Goal: Information Seeking & Learning: Find specific fact

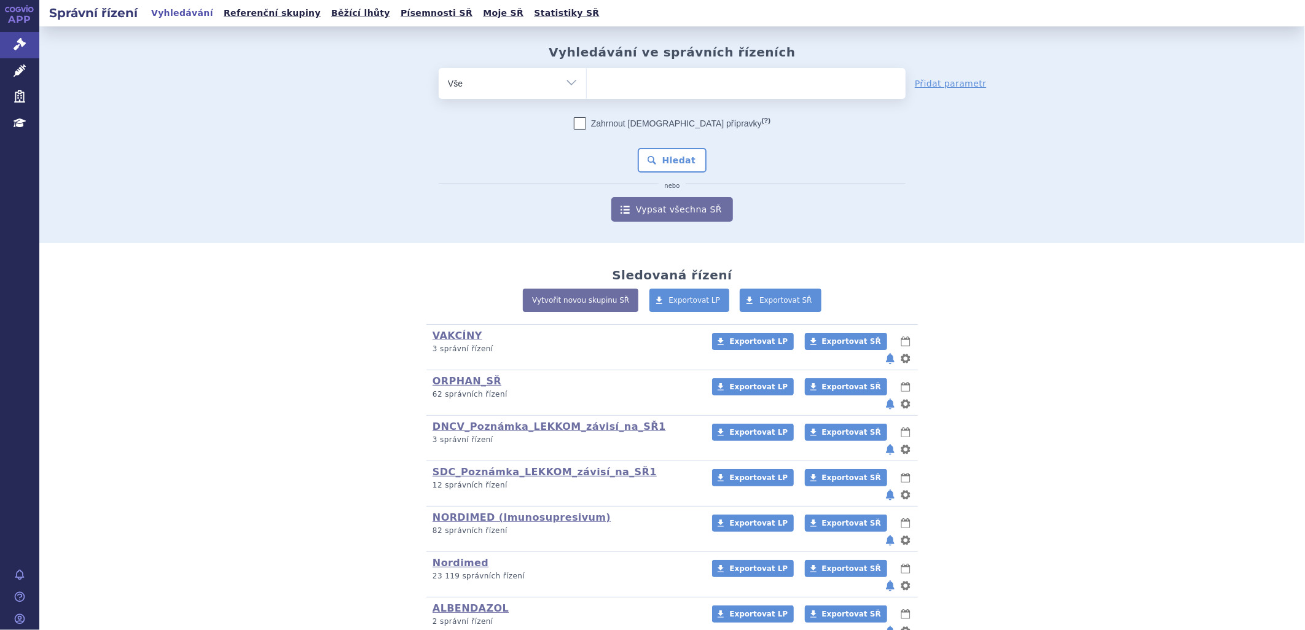
click at [602, 86] on ul at bounding box center [746, 81] width 319 height 26
click at [587, 86] on select at bounding box center [586, 83] width 1 height 31
paste input "SUKLS395502/2025 R"
type input "SUKLS395502/2025 R"
select select "SUKLS395502/2025 R"
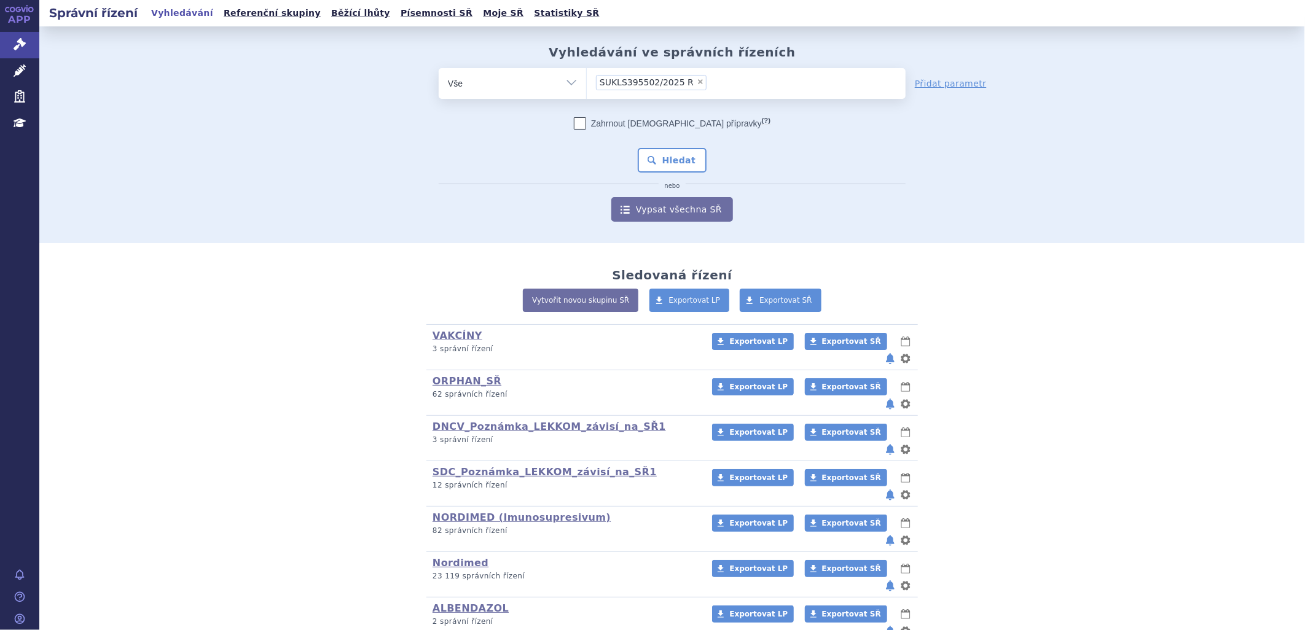
click at [658, 156] on button "Hledat" at bounding box center [672, 160] width 69 height 25
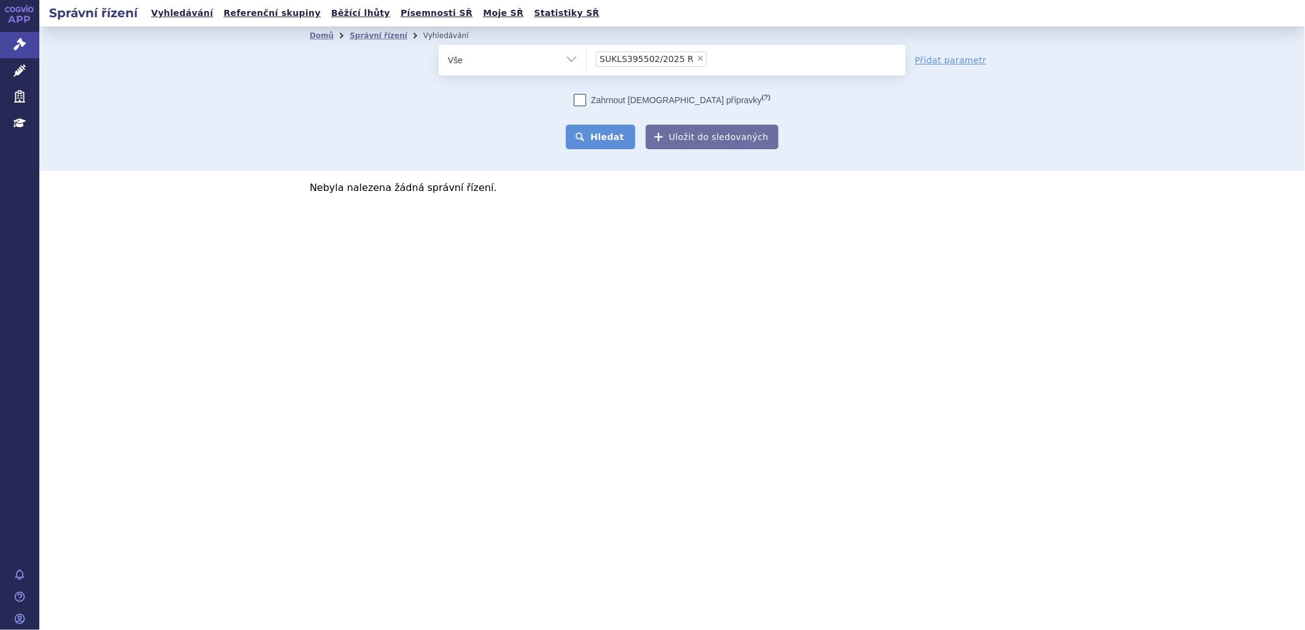
click at [621, 136] on button "Hledat" at bounding box center [600, 137] width 69 height 25
click at [715, 61] on ul "× SUKLS395502/2025 R" at bounding box center [746, 58] width 319 height 27
click at [587, 61] on select "SUKLS395502/2025 R" at bounding box center [586, 59] width 1 height 31
select select
type input "SUKLS395502/2025 R"
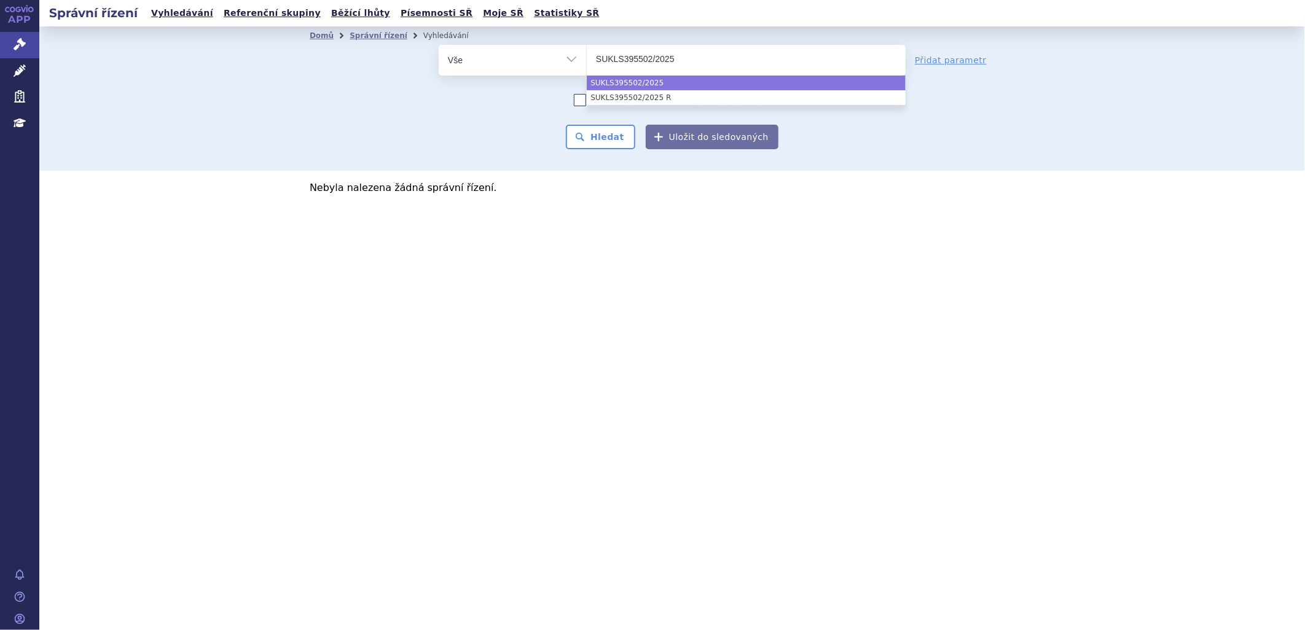
type input "SUKLS395502/2025"
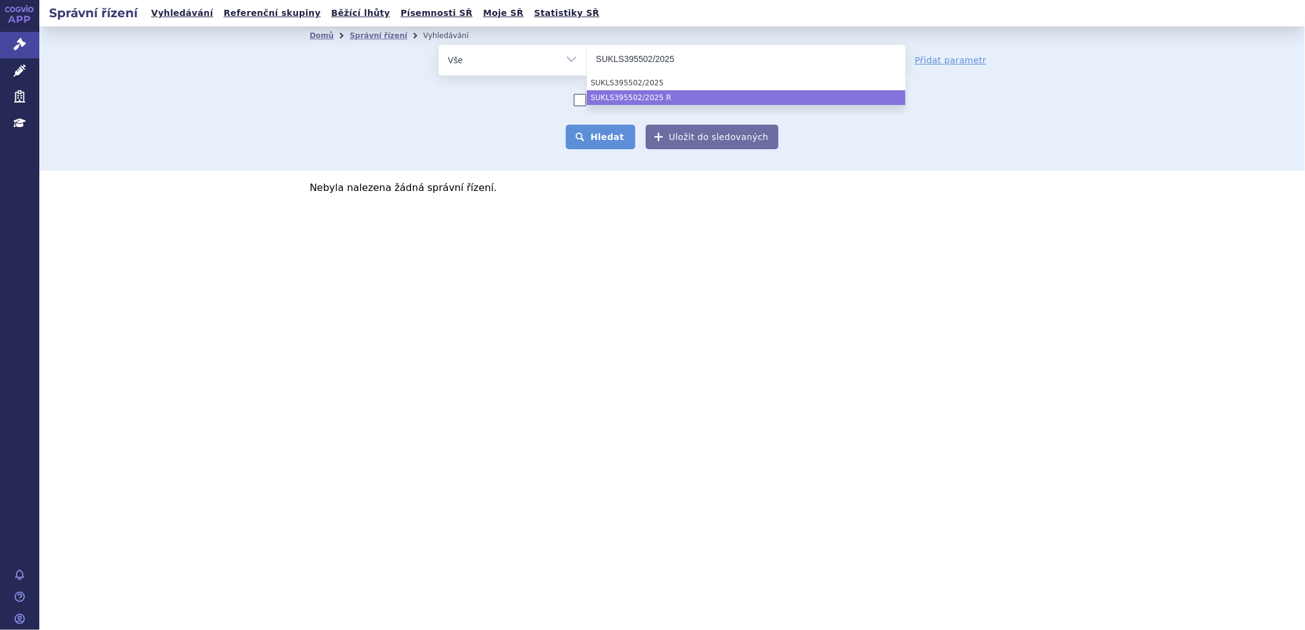
select select "SUKLS395502/2025 R"
click at [611, 135] on button "Hledat" at bounding box center [600, 137] width 69 height 25
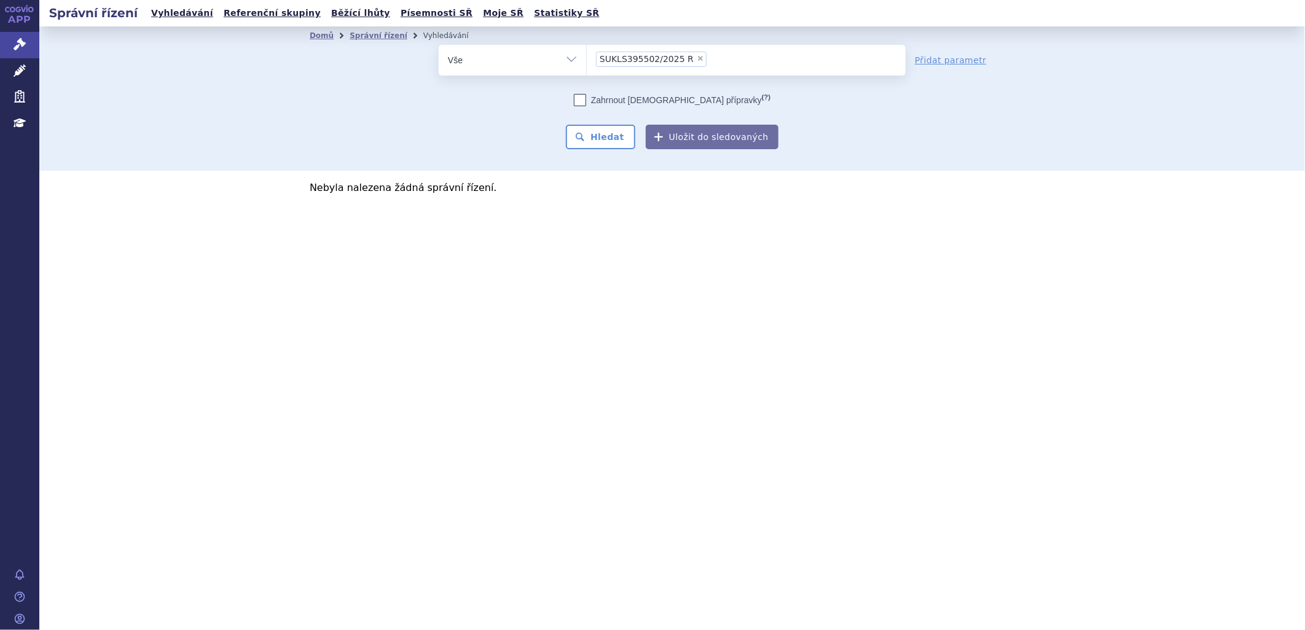
click at [710, 55] on input "SUKLS395502/2025 R × SUKLS395502/2025 R" at bounding box center [713, 58] width 7 height 15
select select
type input "SUKLS395502/2025 R"
type input "SUKLS395502/2025"
select select "SUKLS395502/2025"
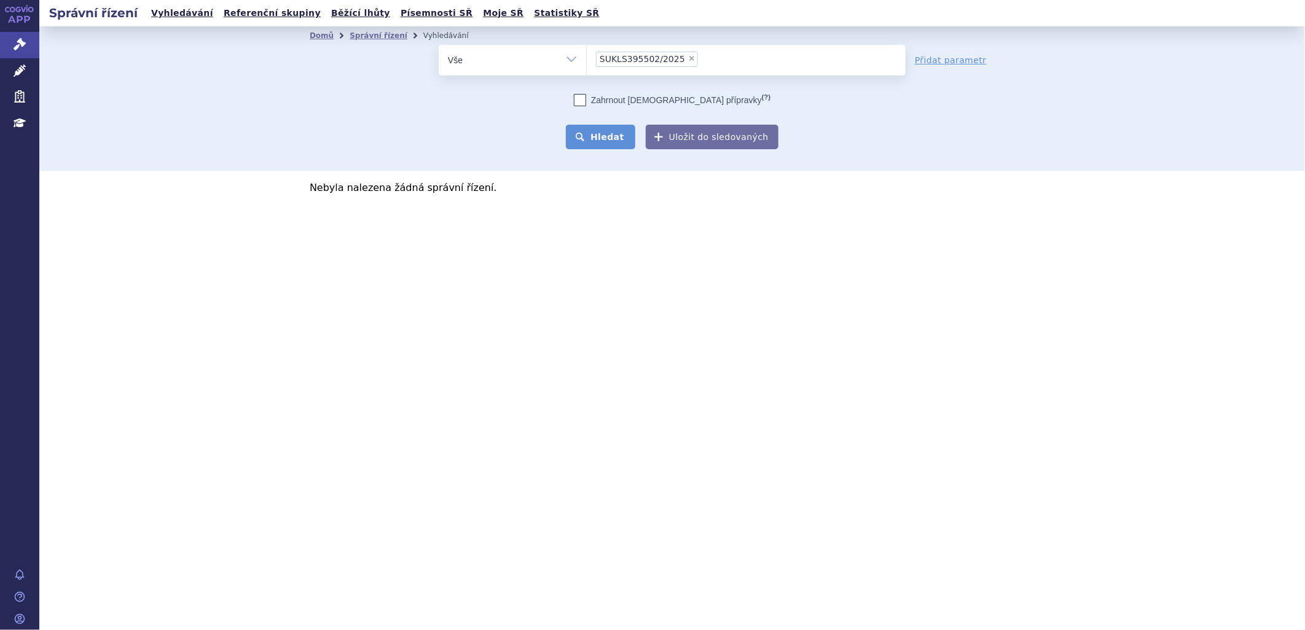
click at [614, 136] on button "Hledat" at bounding box center [600, 137] width 69 height 25
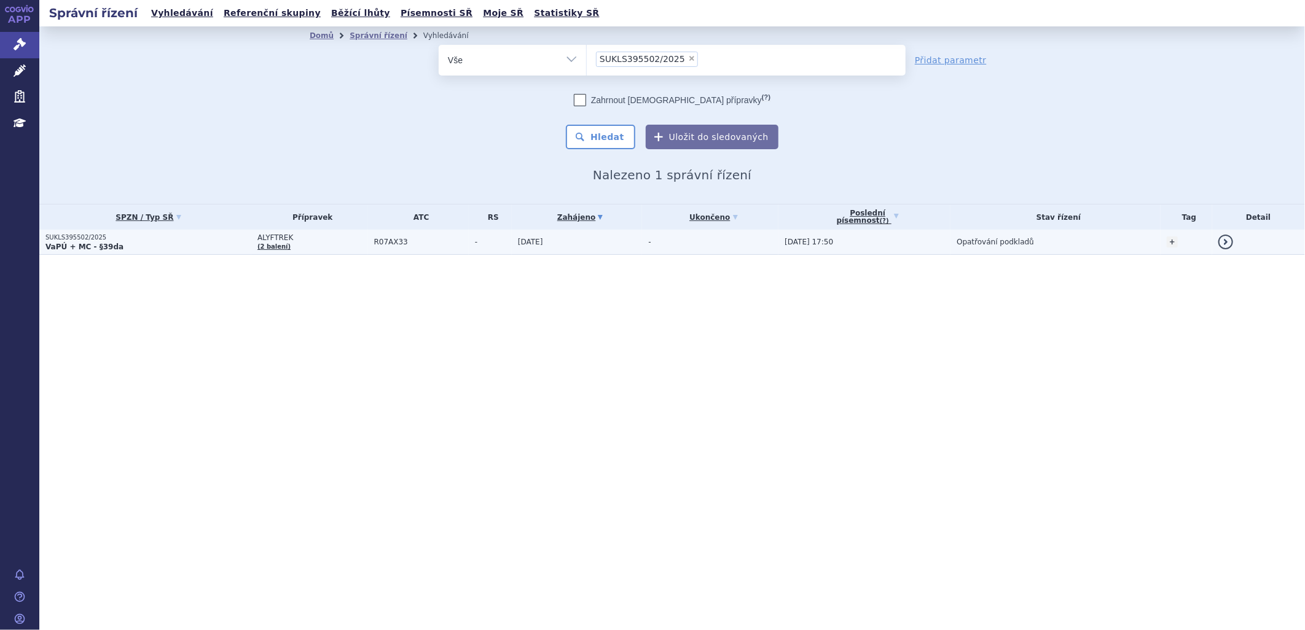
click at [78, 238] on p "SUKLS395502/2025" at bounding box center [148, 237] width 206 height 9
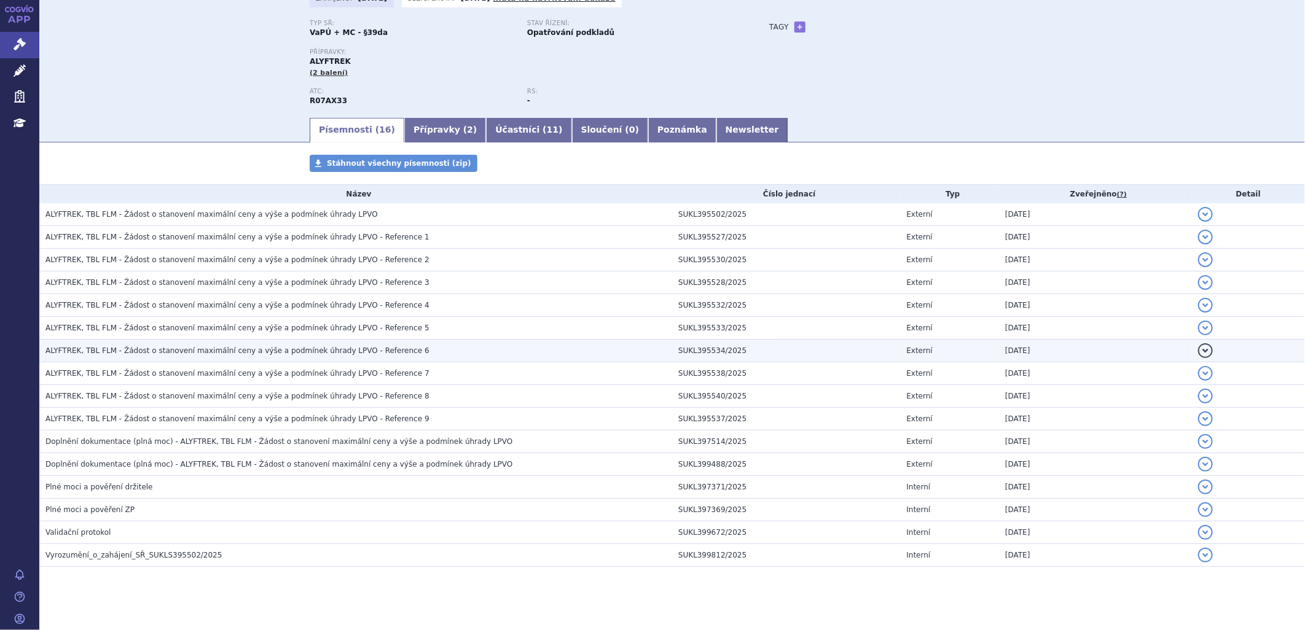
scroll to position [104, 0]
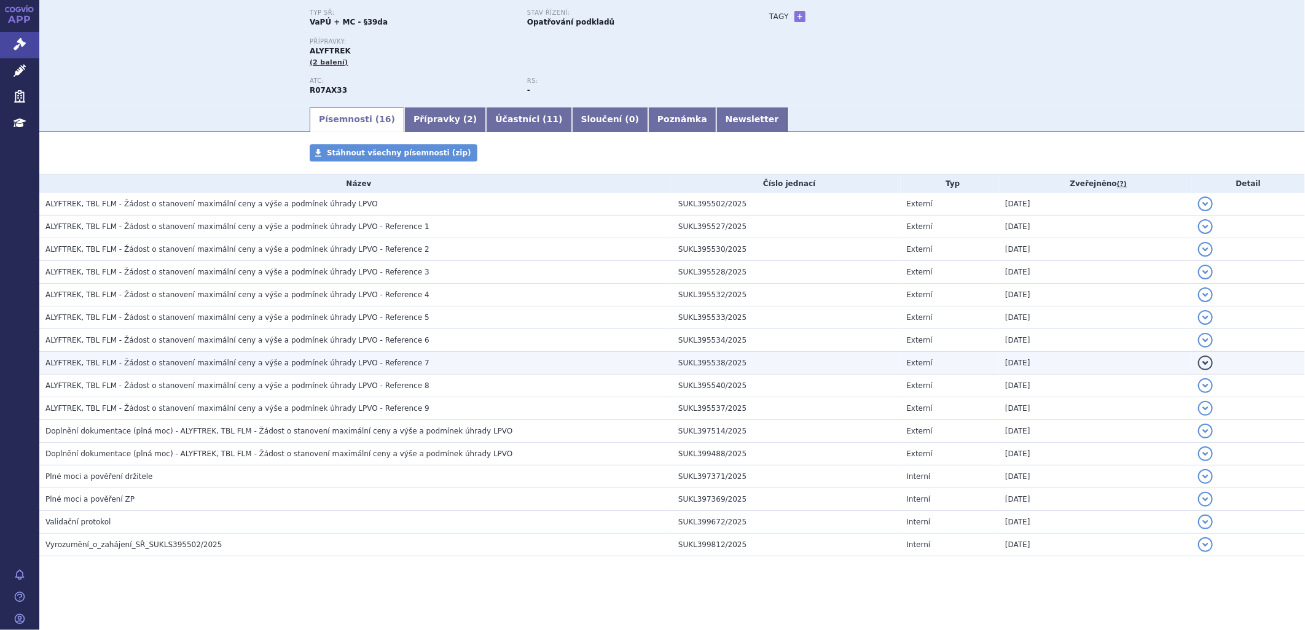
click at [391, 365] on h3 "ALYFTREK, TBL FLM - Žádost o stanovení maximální ceny a výše a podmínek úhrady …" at bounding box center [358, 363] width 627 height 12
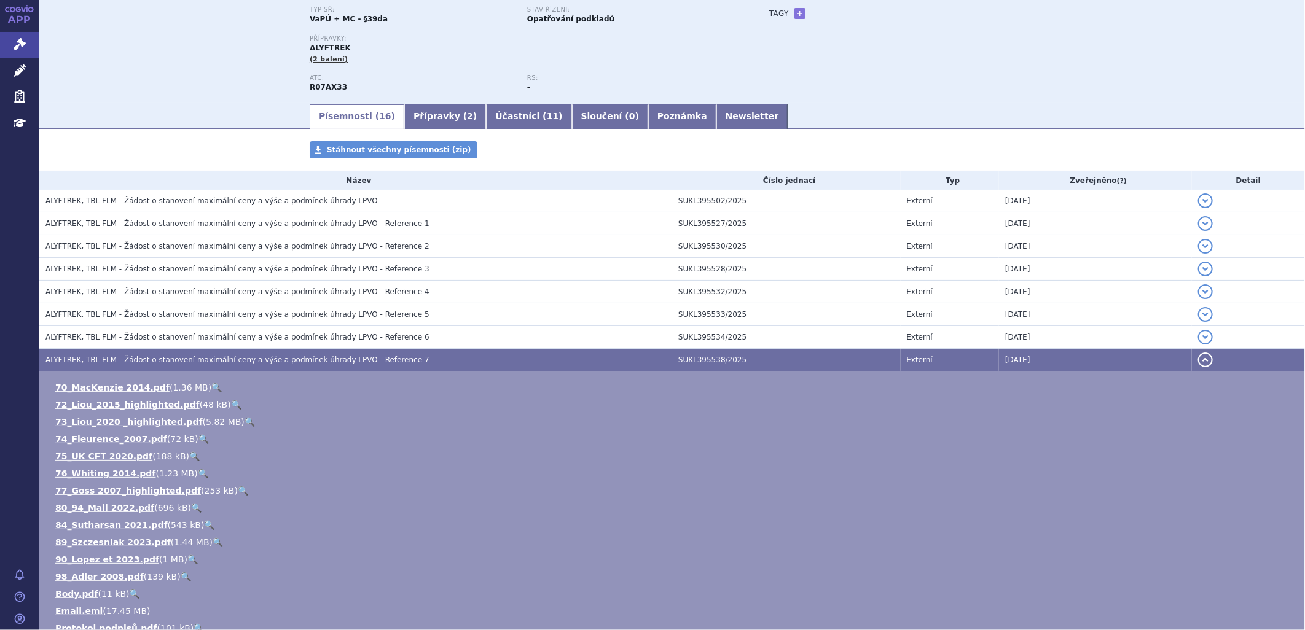
scroll to position [173, 0]
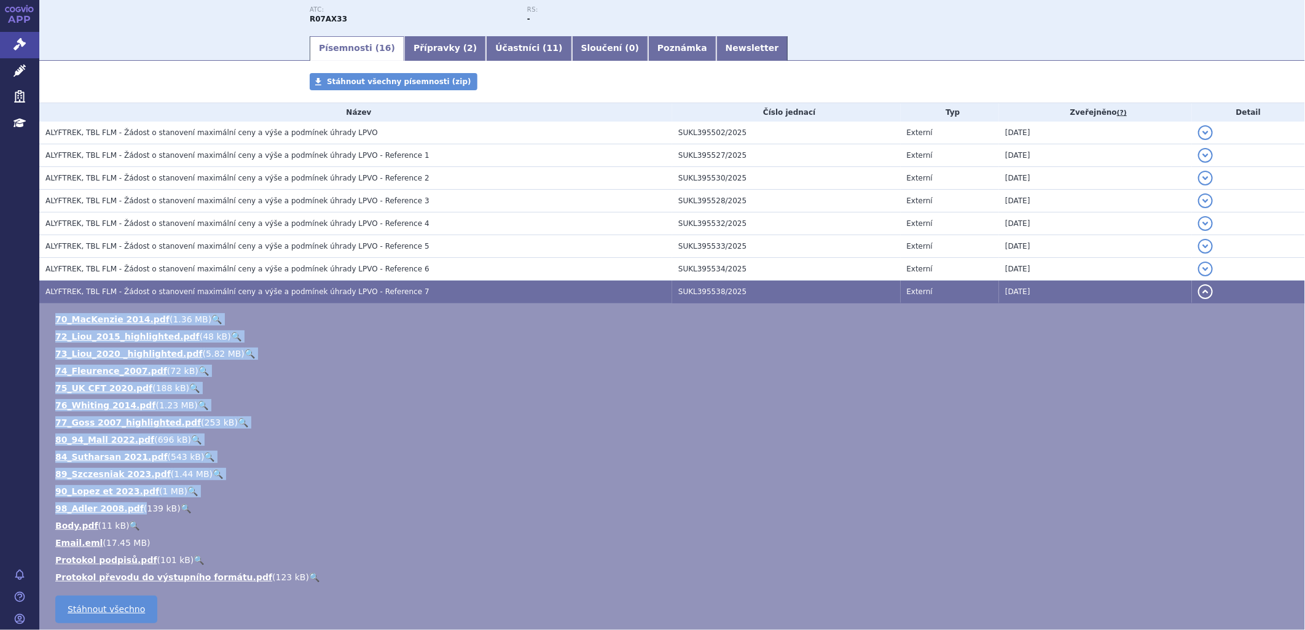
drag, startPoint x: 47, startPoint y: 318, endPoint x: 131, endPoint y: 506, distance: 205.4
click at [131, 506] on td "70_MacKenzie 2014.pdf ( 1.36 MB ) 🔍 72_Liou_2015_highlighted.pdf ( 48 kB ) 🔍 73…" at bounding box center [671, 470] width 1265 height 334
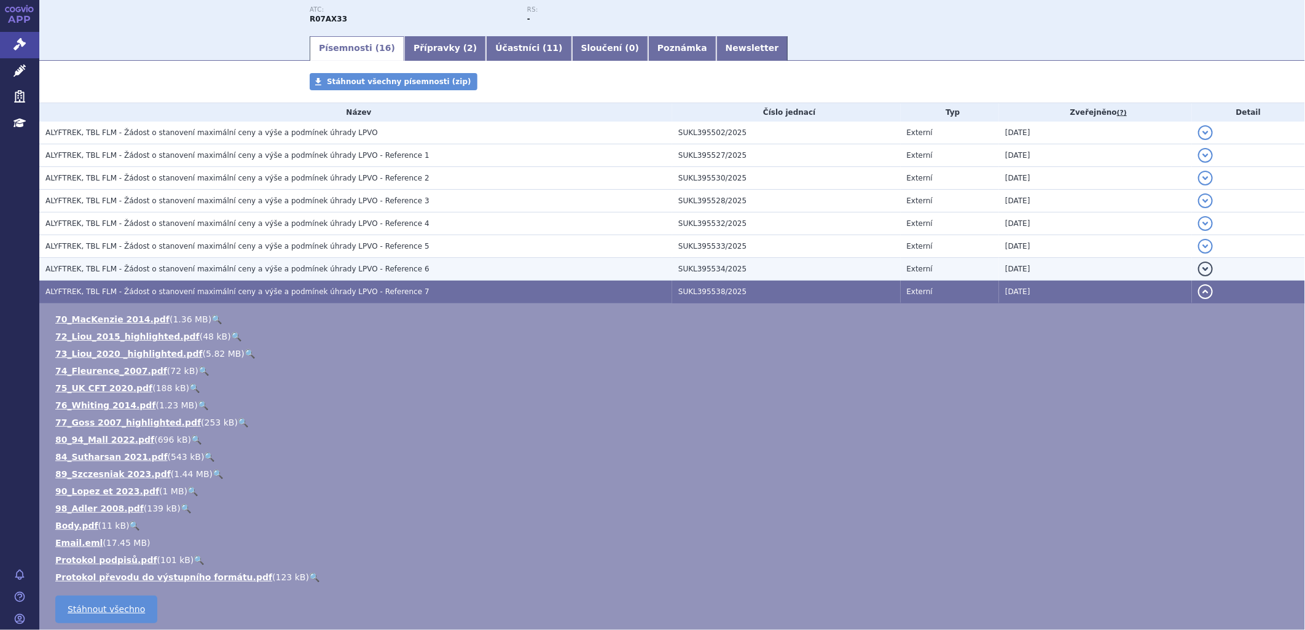
click at [162, 271] on span "ALYFTREK, TBL FLM - Žádost o stanovení maximální ceny a výše a podmínek úhrady …" at bounding box center [237, 269] width 384 height 9
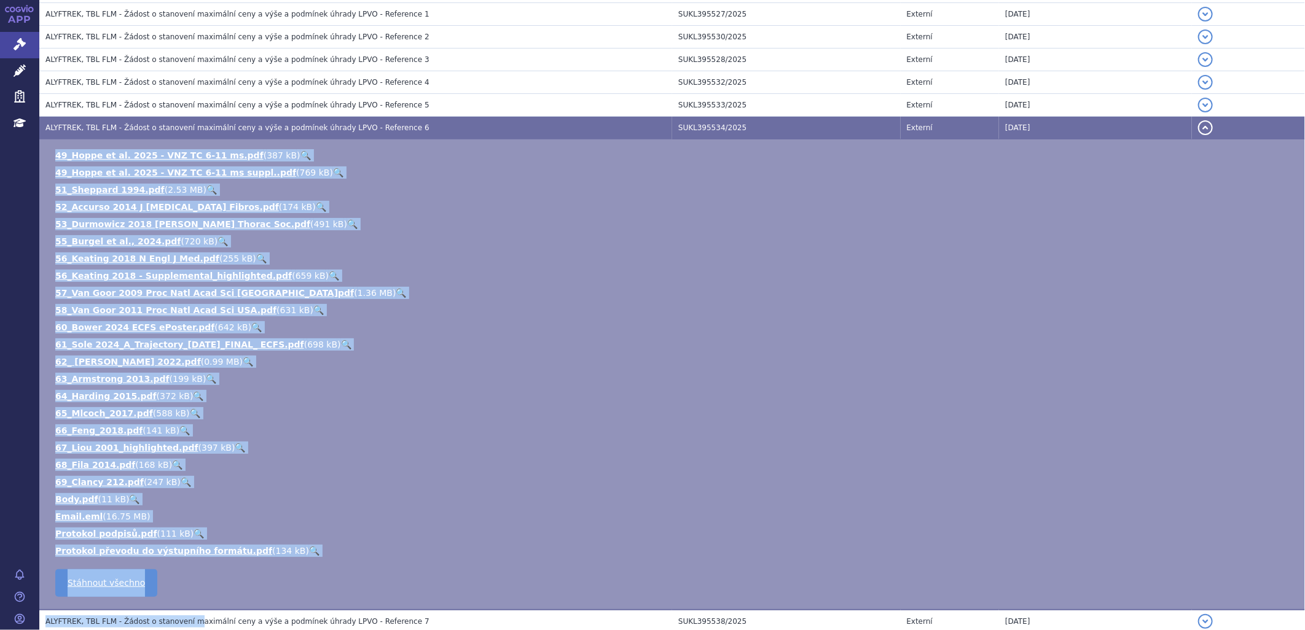
scroll to position [316, 0]
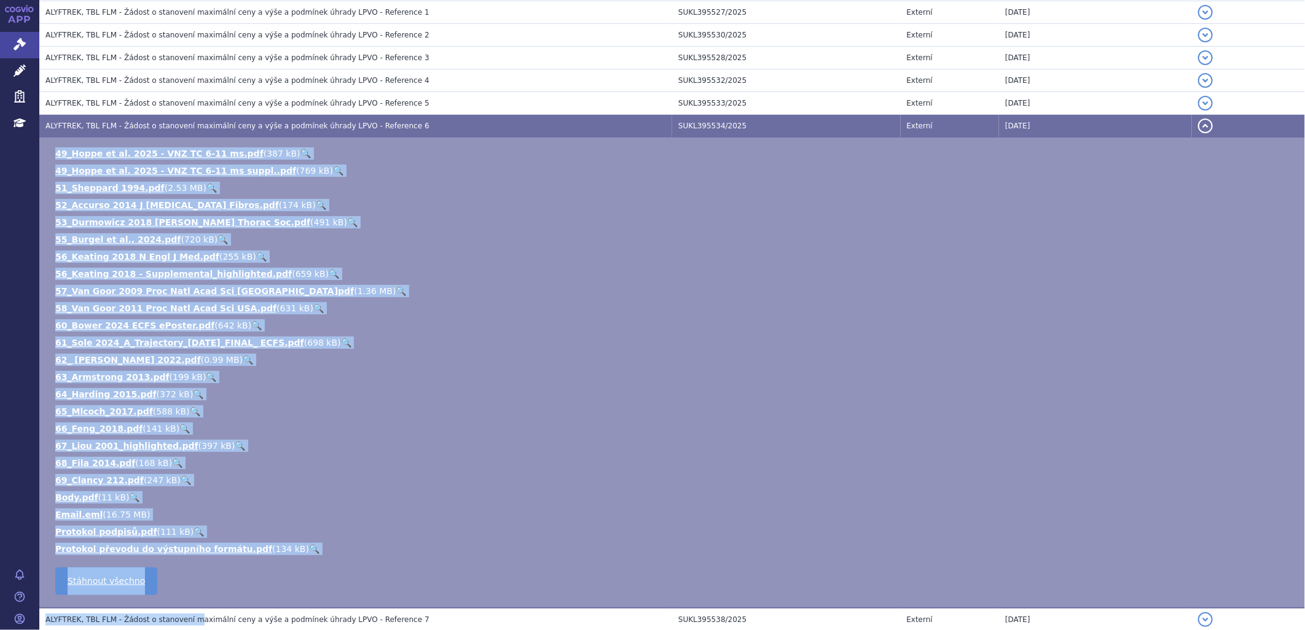
drag, startPoint x: 50, startPoint y: 224, endPoint x: 206, endPoint y: 476, distance: 296.2
click at [206, 476] on td "49_Hoppe et al. 2025 - VNZ TC 6-11 ms.pdf ( 387 kB ) 🔍 49_Hoppe et al. 2025 - V…" at bounding box center [671, 373] width 1265 height 471
copy ul "54_Lorem ip do. 2671 - SIT AM 3-02 co.adi ( 415 eL ) 🔍 84_Seddo ei te. 4280 - I…"
